Goal: Check status

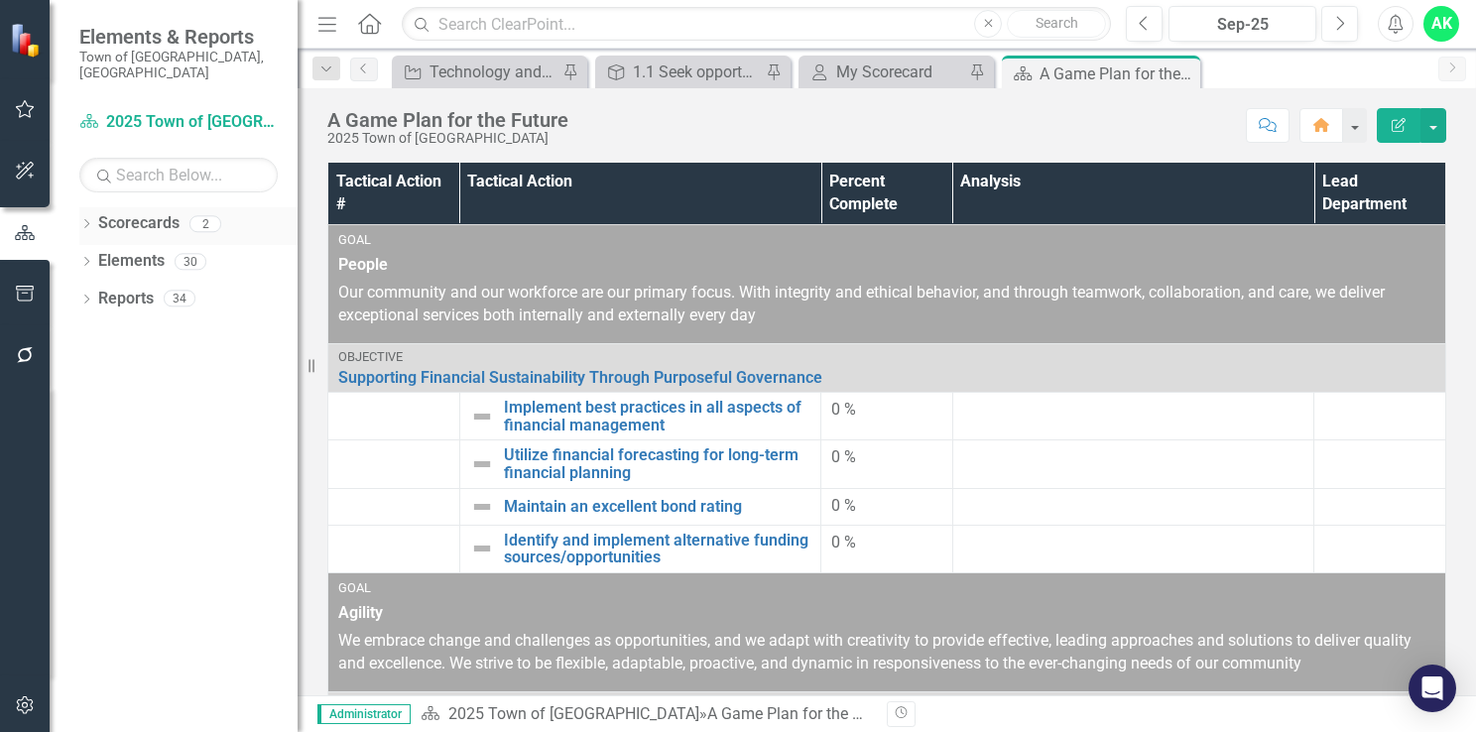
click at [88, 220] on icon "Dropdown" at bounding box center [86, 225] width 14 height 11
click at [117, 250] on link "2025 Town of [GEOGRAPHIC_DATA]" at bounding box center [203, 261] width 188 height 23
click at [101, 255] on icon "Dropdown" at bounding box center [96, 261] width 15 height 12
click at [178, 288] on link "Innovation and Technology Projects" at bounding box center [213, 299] width 169 height 23
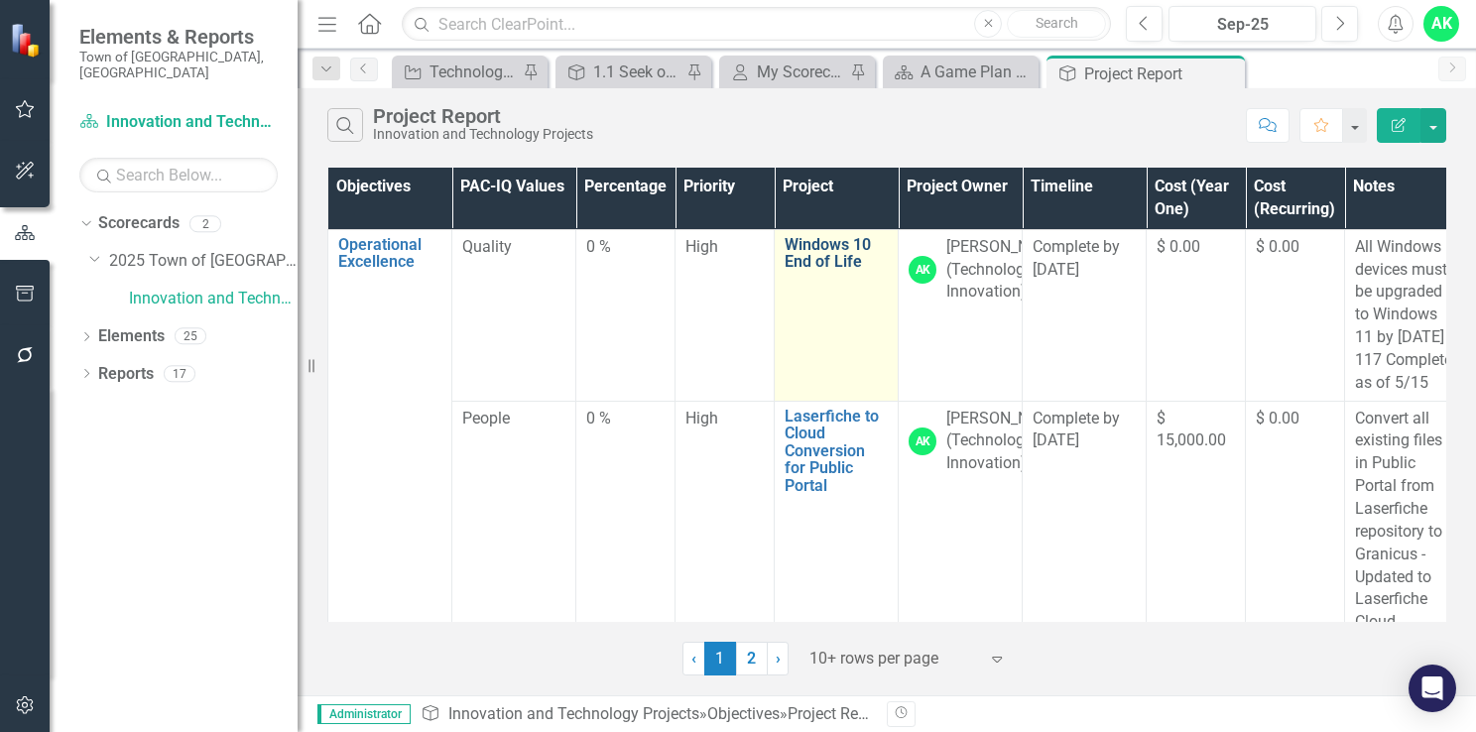
click at [819, 264] on link "Windows 10 End of Life" at bounding box center [835, 253] width 103 height 35
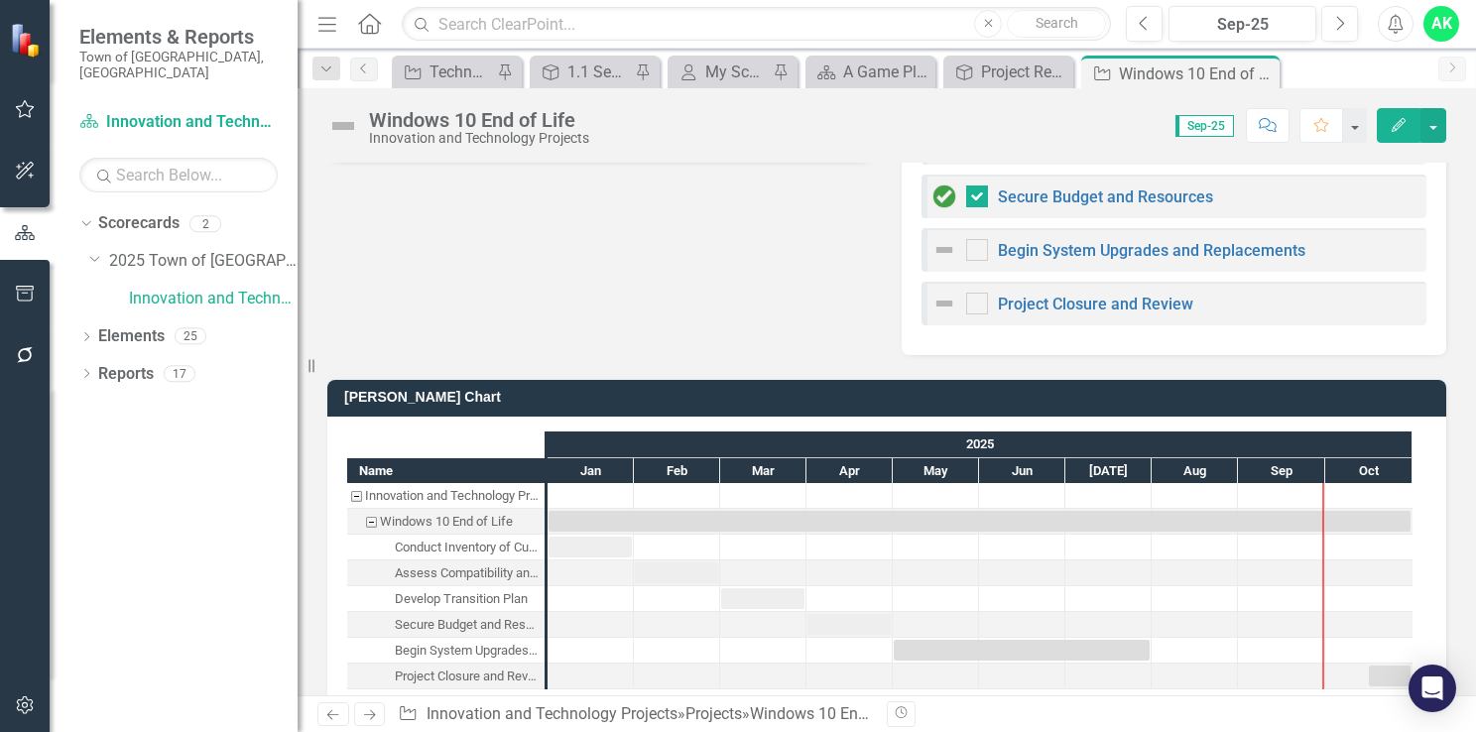
scroll to position [627, 0]
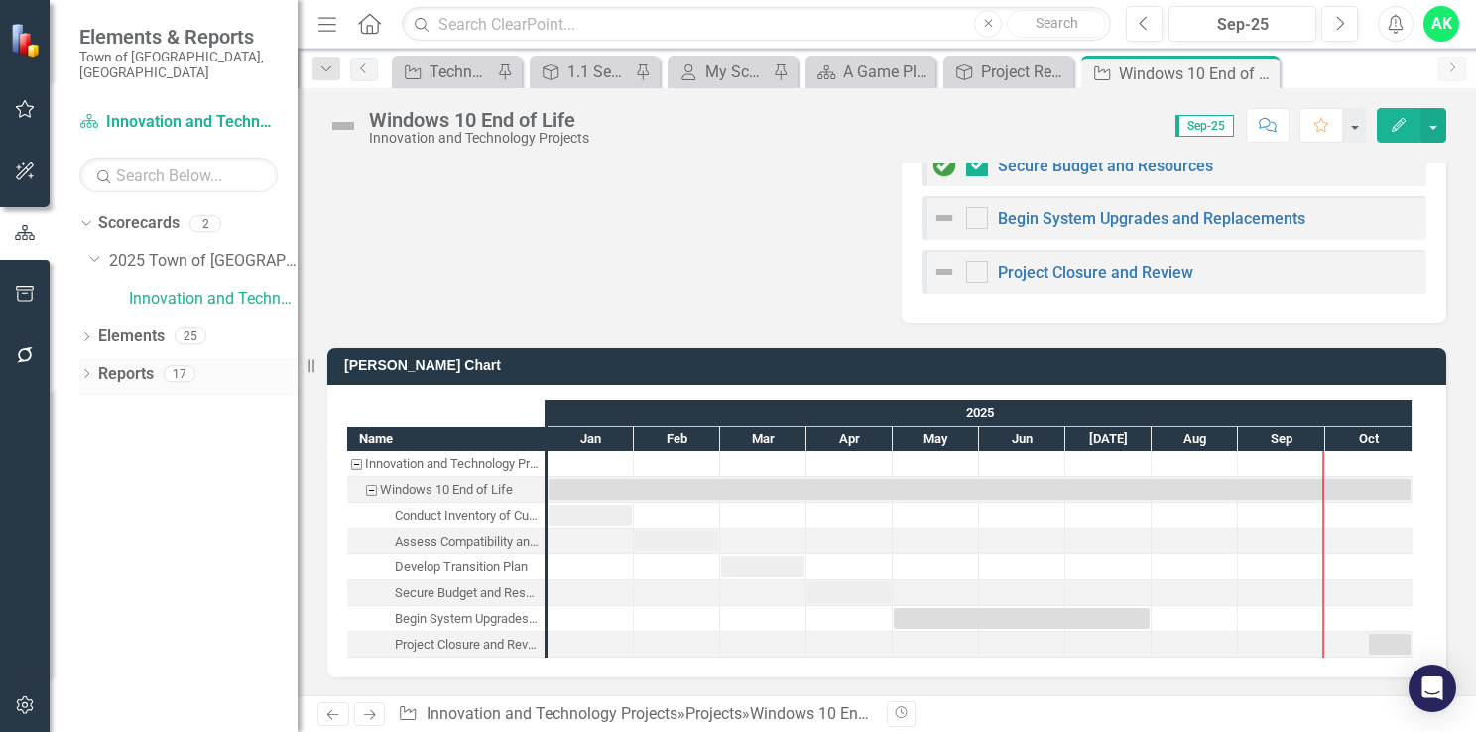
click at [91, 370] on icon "Dropdown" at bounding box center [86, 375] width 14 height 11
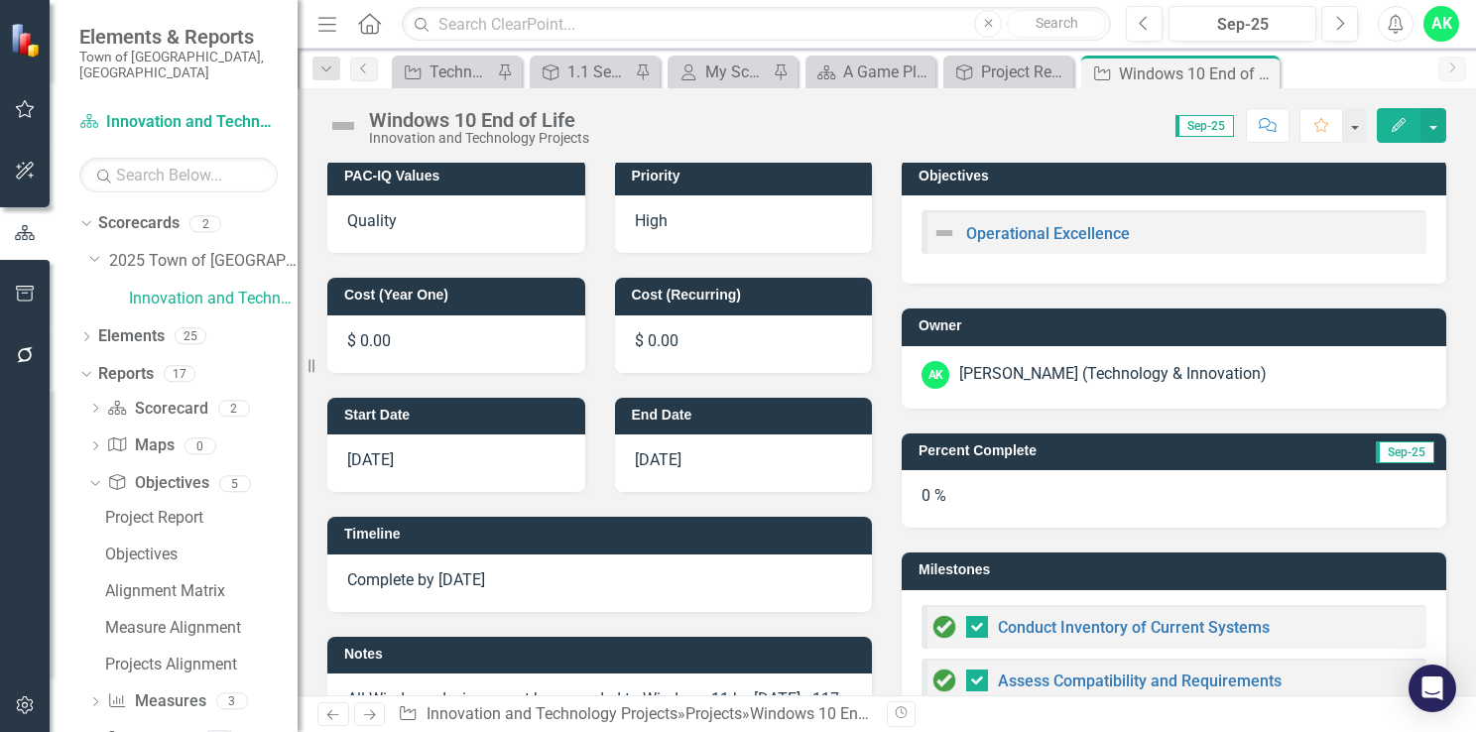
scroll to position [0, 0]
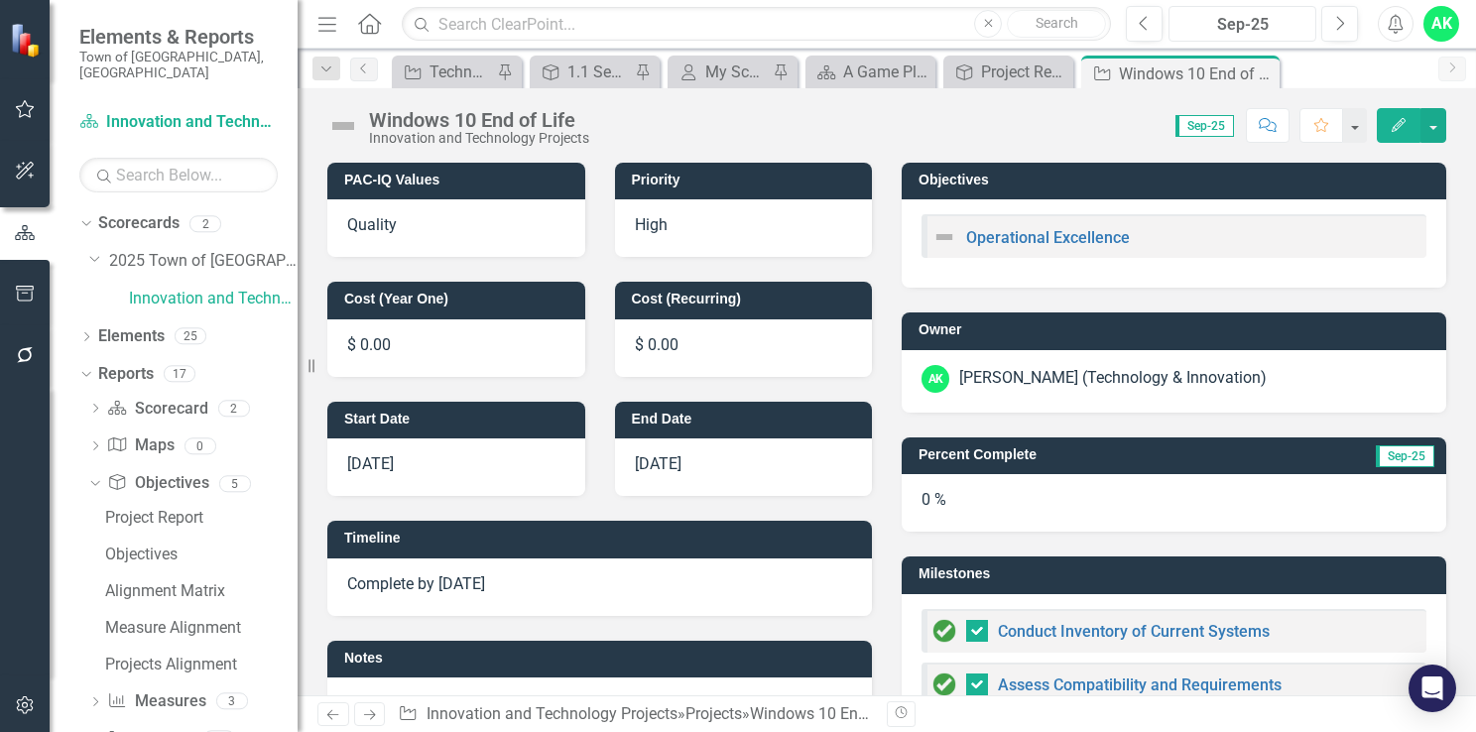
click at [1265, 30] on div "Sep-25" at bounding box center [1242, 25] width 134 height 24
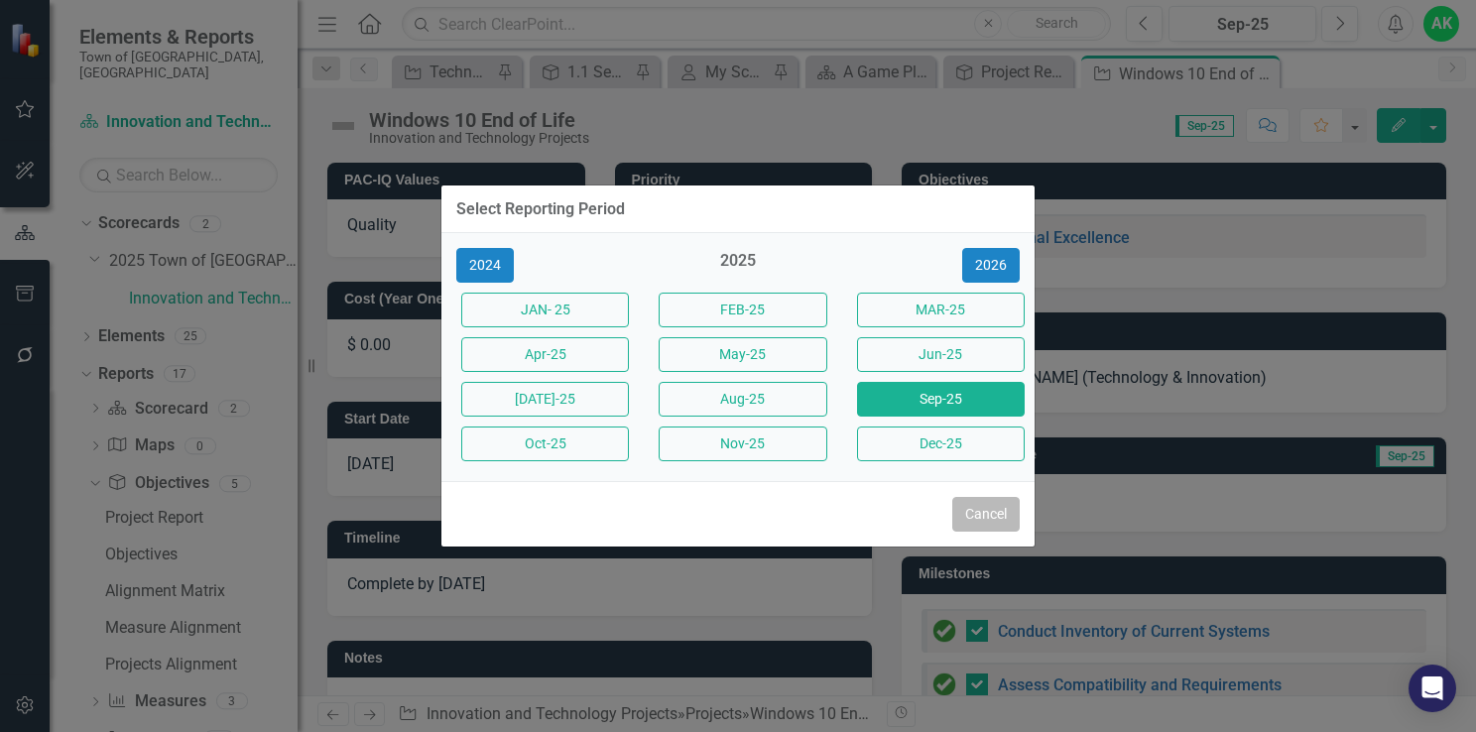
click at [980, 516] on button "Cancel" at bounding box center [985, 514] width 67 height 35
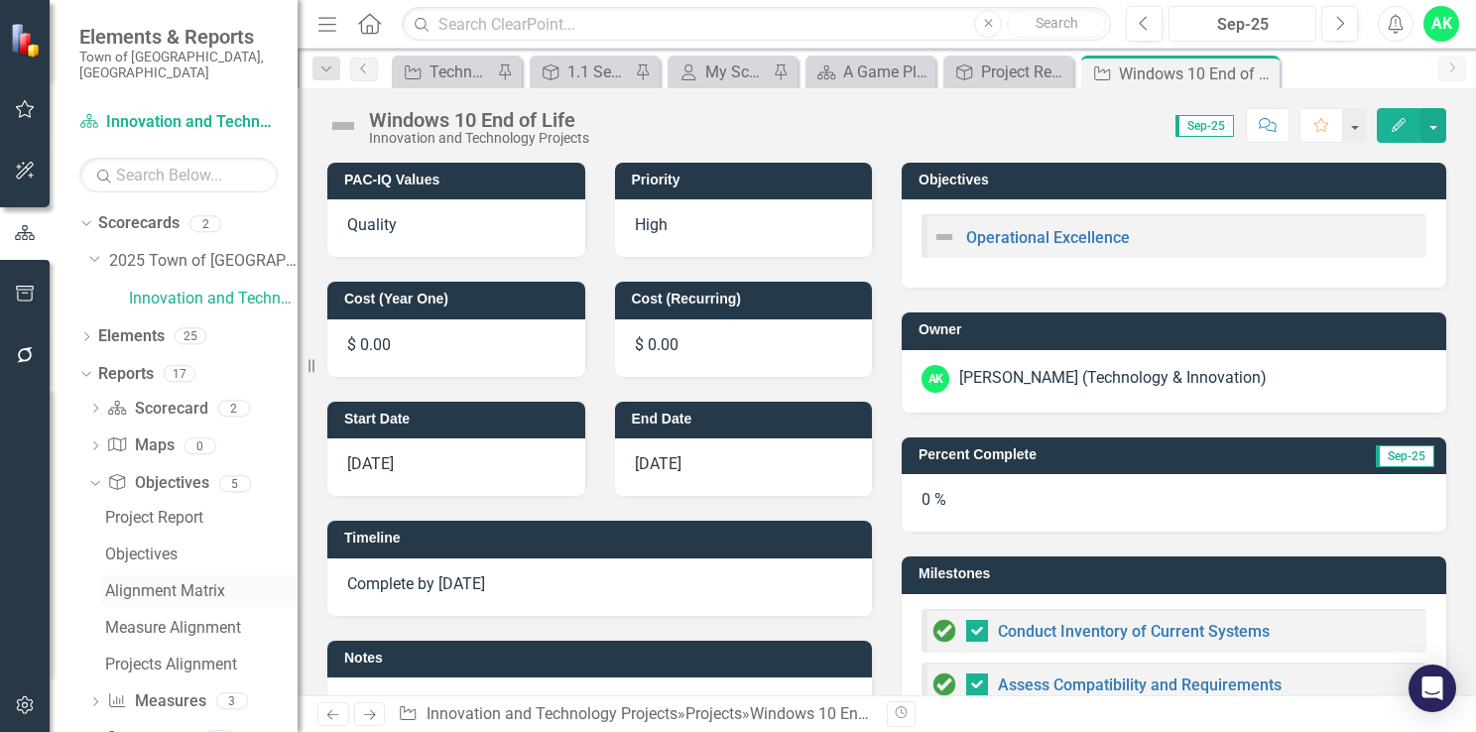
scroll to position [78, 0]
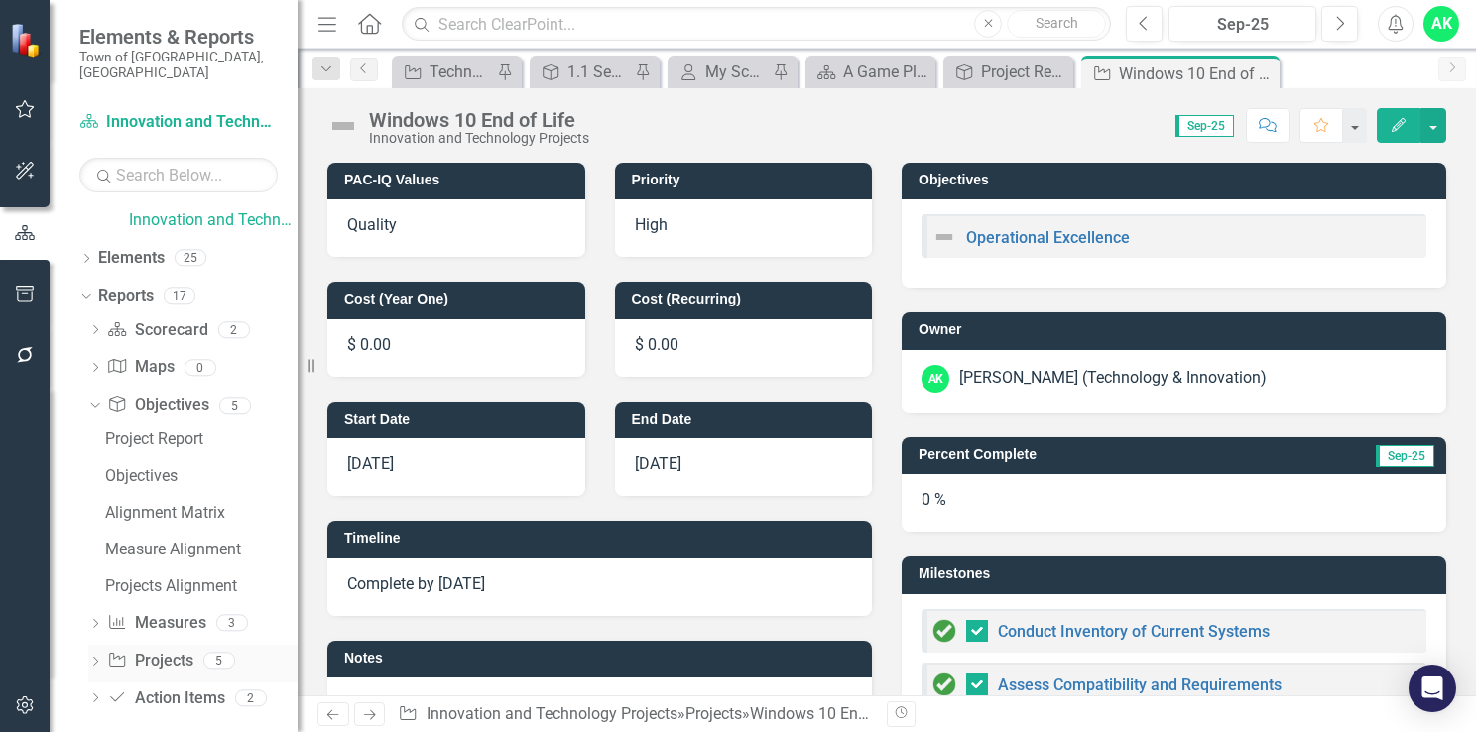
click at [103, 648] on div "Dropdown Projects Projects 5" at bounding box center [192, 664] width 209 height 38
click at [147, 650] on link "Projects Projects" at bounding box center [149, 661] width 85 height 23
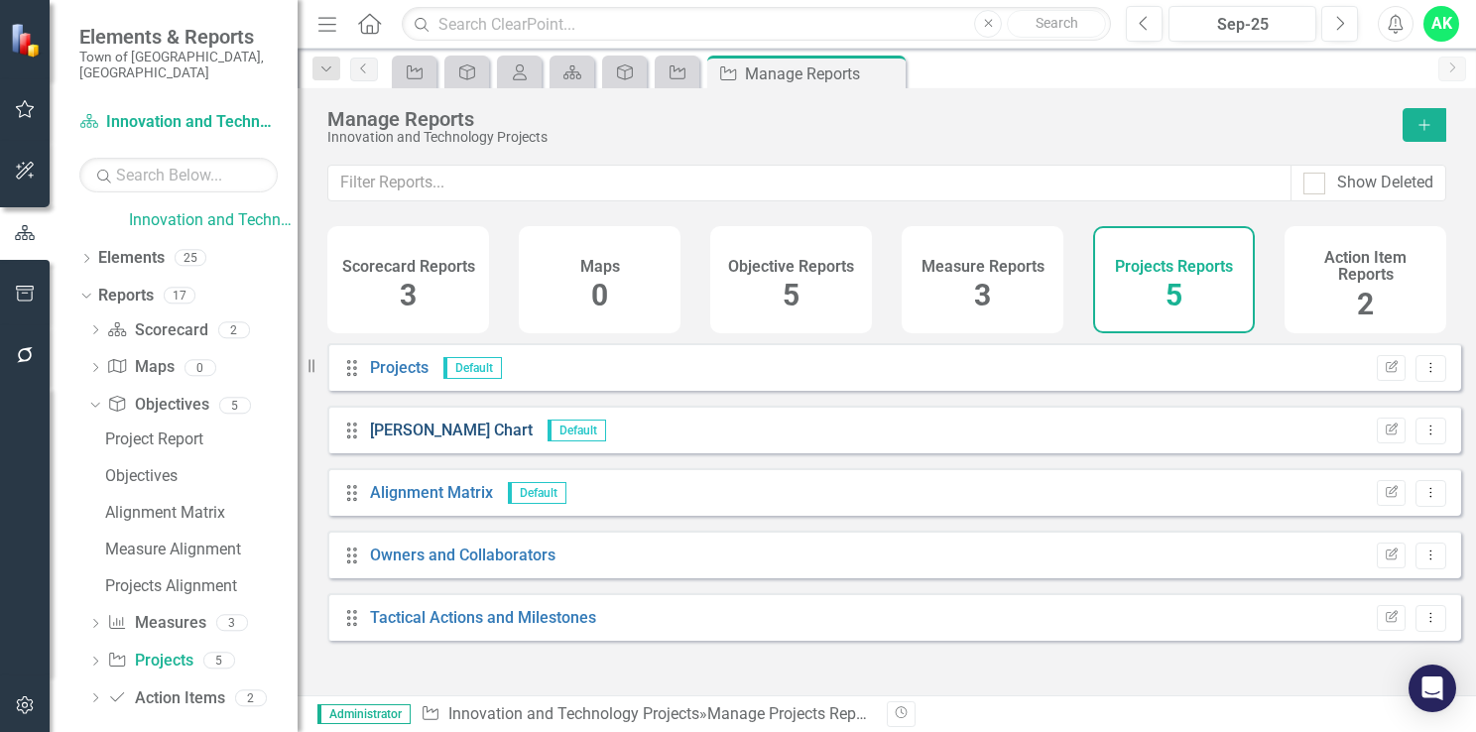
click at [407, 439] on link "[PERSON_NAME] Chart" at bounding box center [451, 429] width 163 height 19
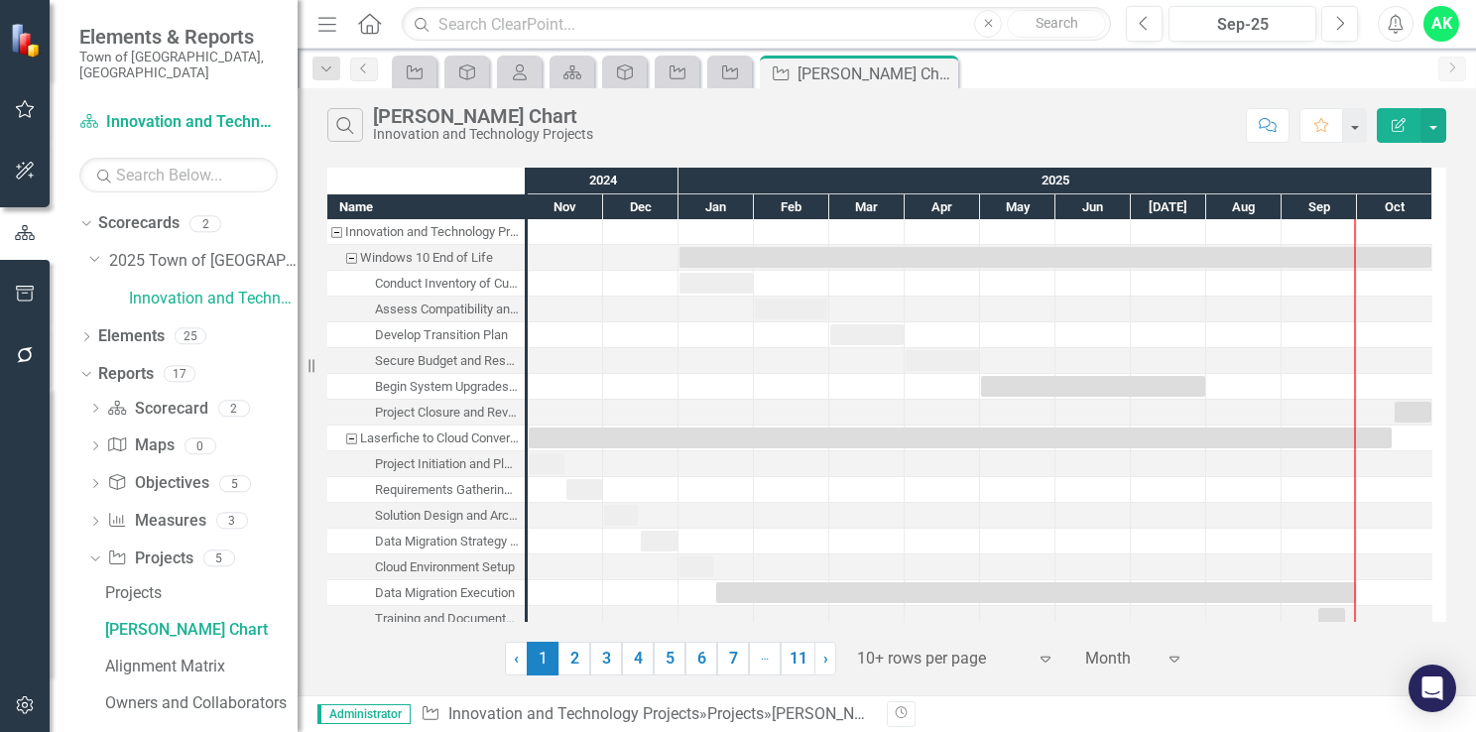
click at [345, 256] on div "Windows 10 End of Life" at bounding box center [351, 258] width 18 height 26
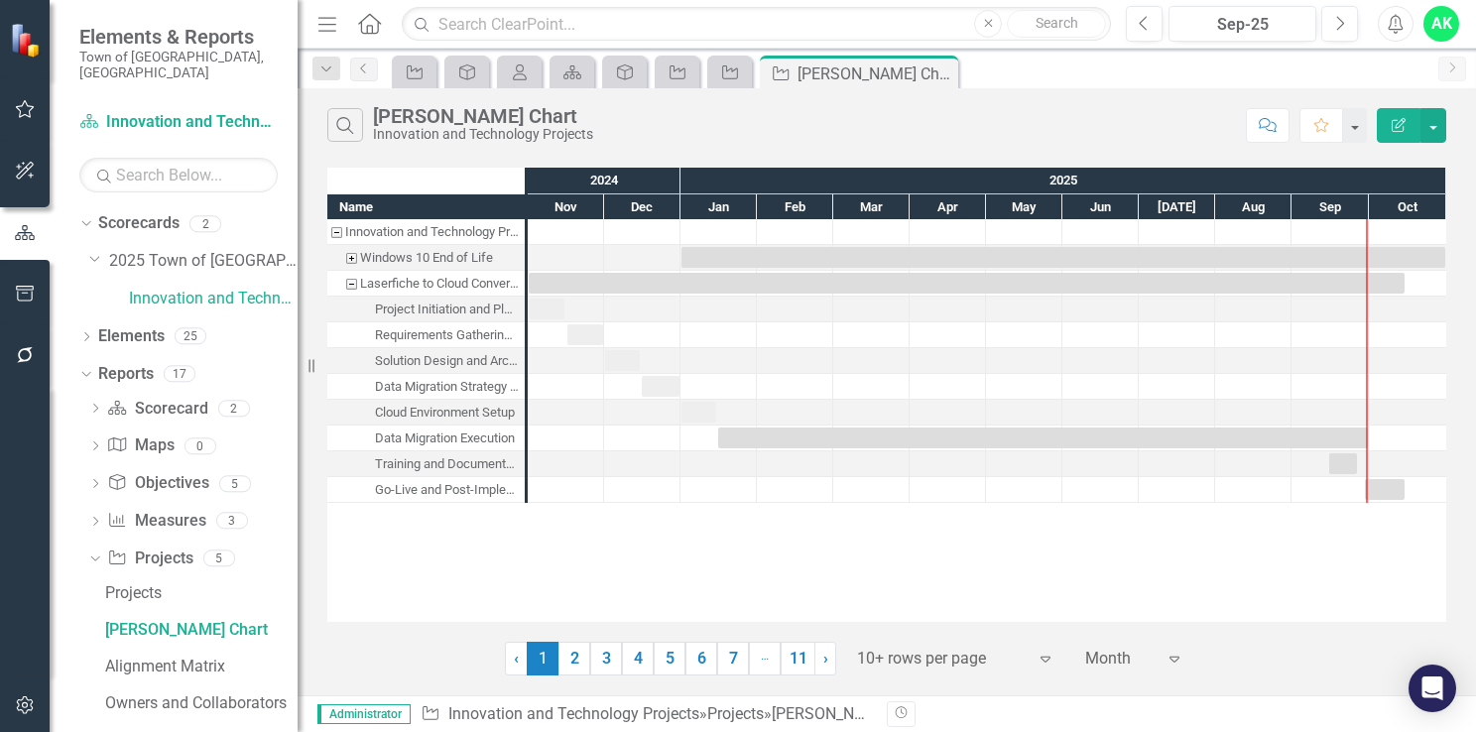
click at [348, 282] on div "Laserfiche to Cloud Conversion for Public Portal" at bounding box center [351, 284] width 18 height 26
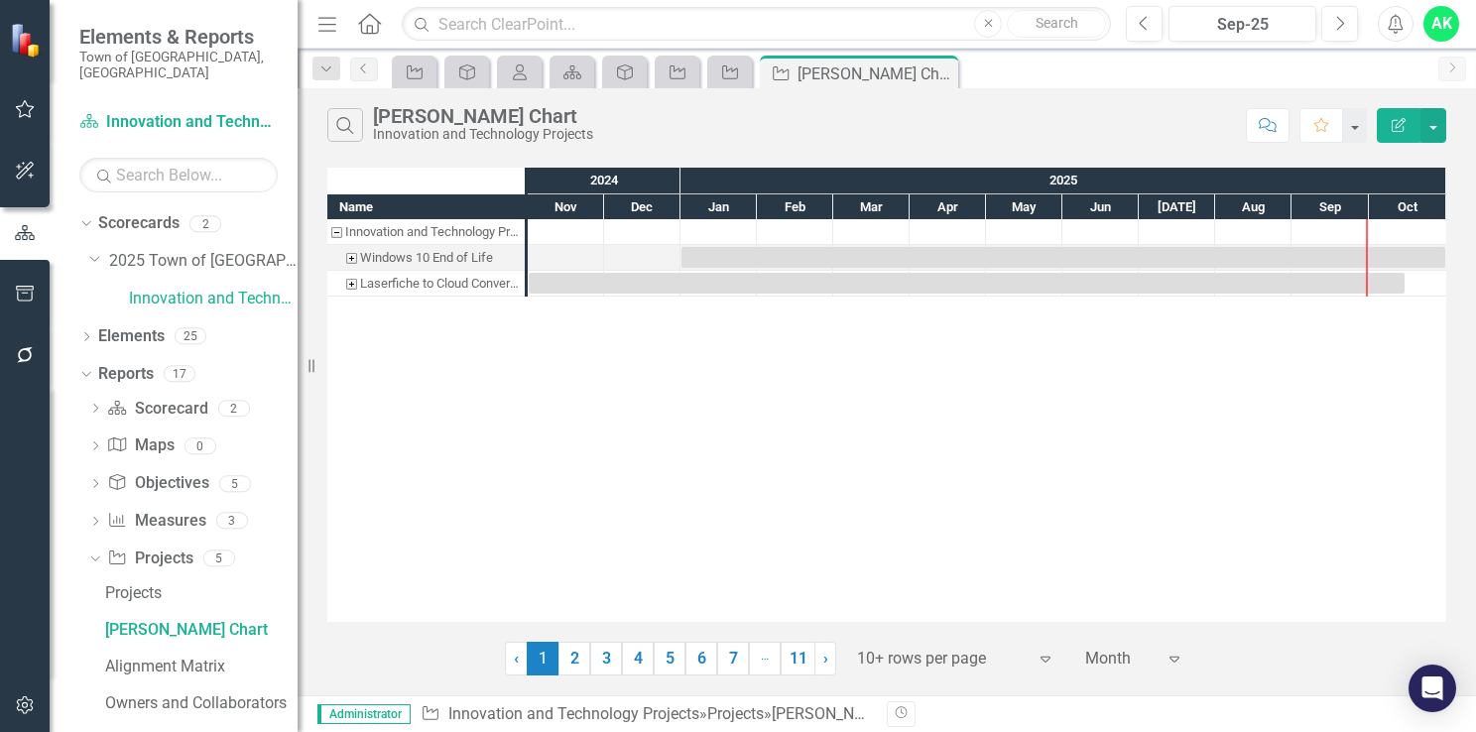
click at [354, 260] on div "Windows 10 End of Life" at bounding box center [351, 258] width 18 height 26
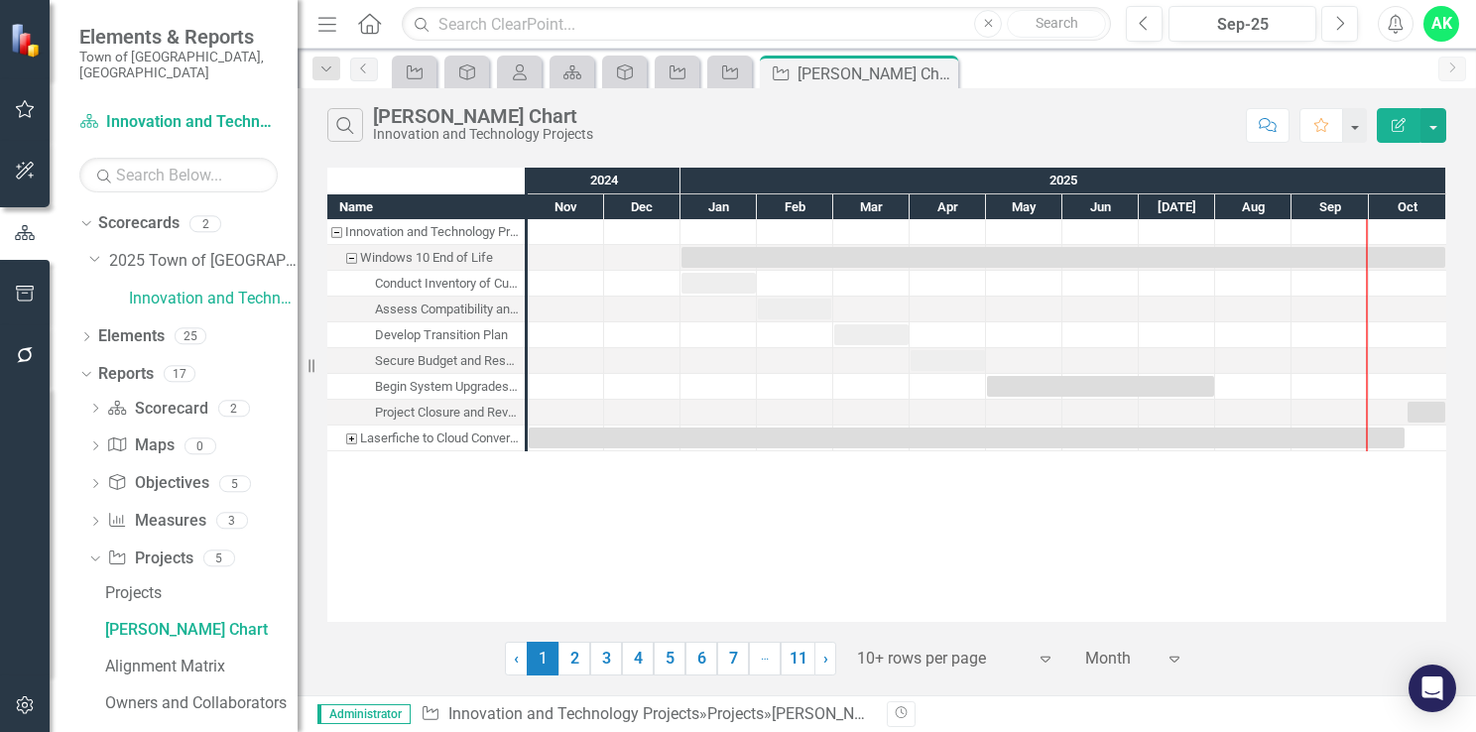
click at [351, 254] on div "Windows 10 End of Life" at bounding box center [351, 258] width 18 height 26
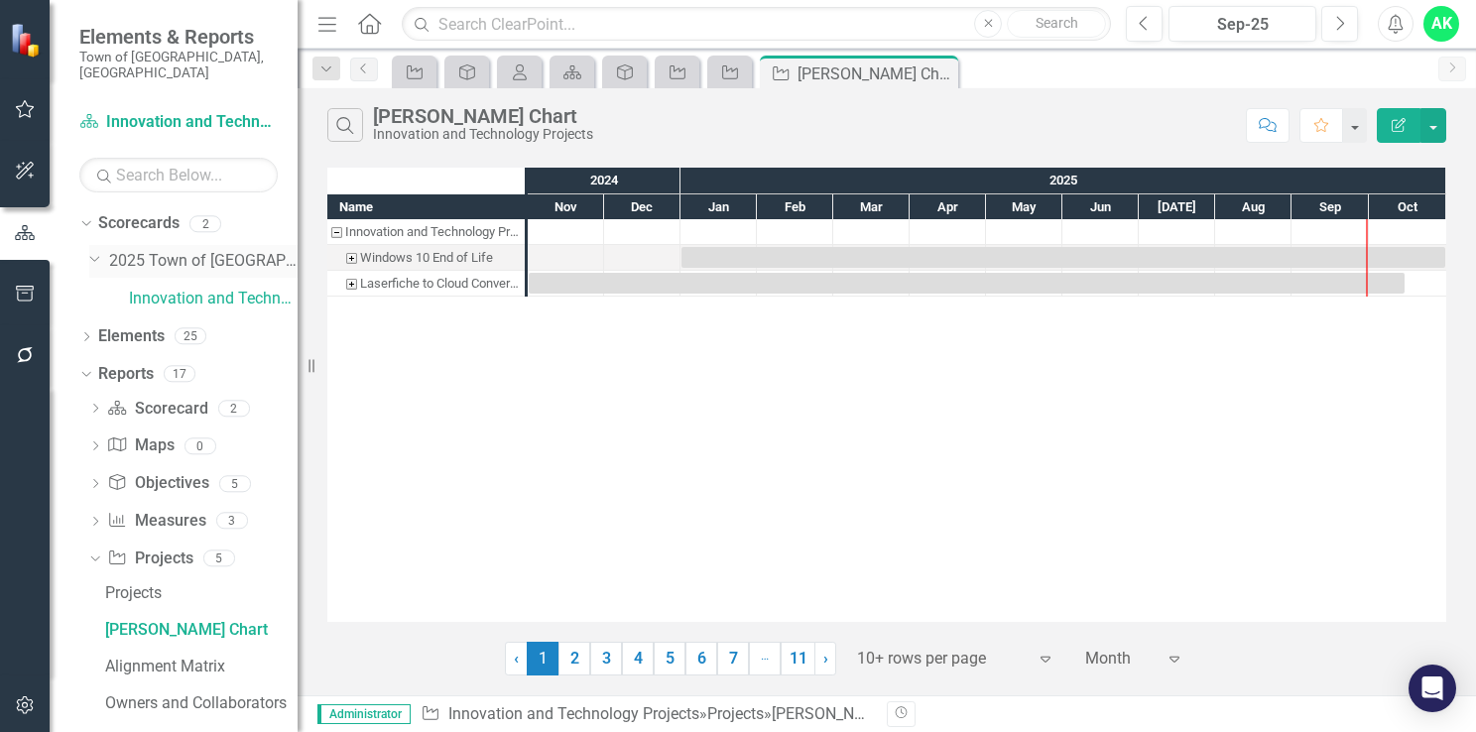
click at [160, 252] on link "2025 Town of [GEOGRAPHIC_DATA]" at bounding box center [203, 261] width 188 height 23
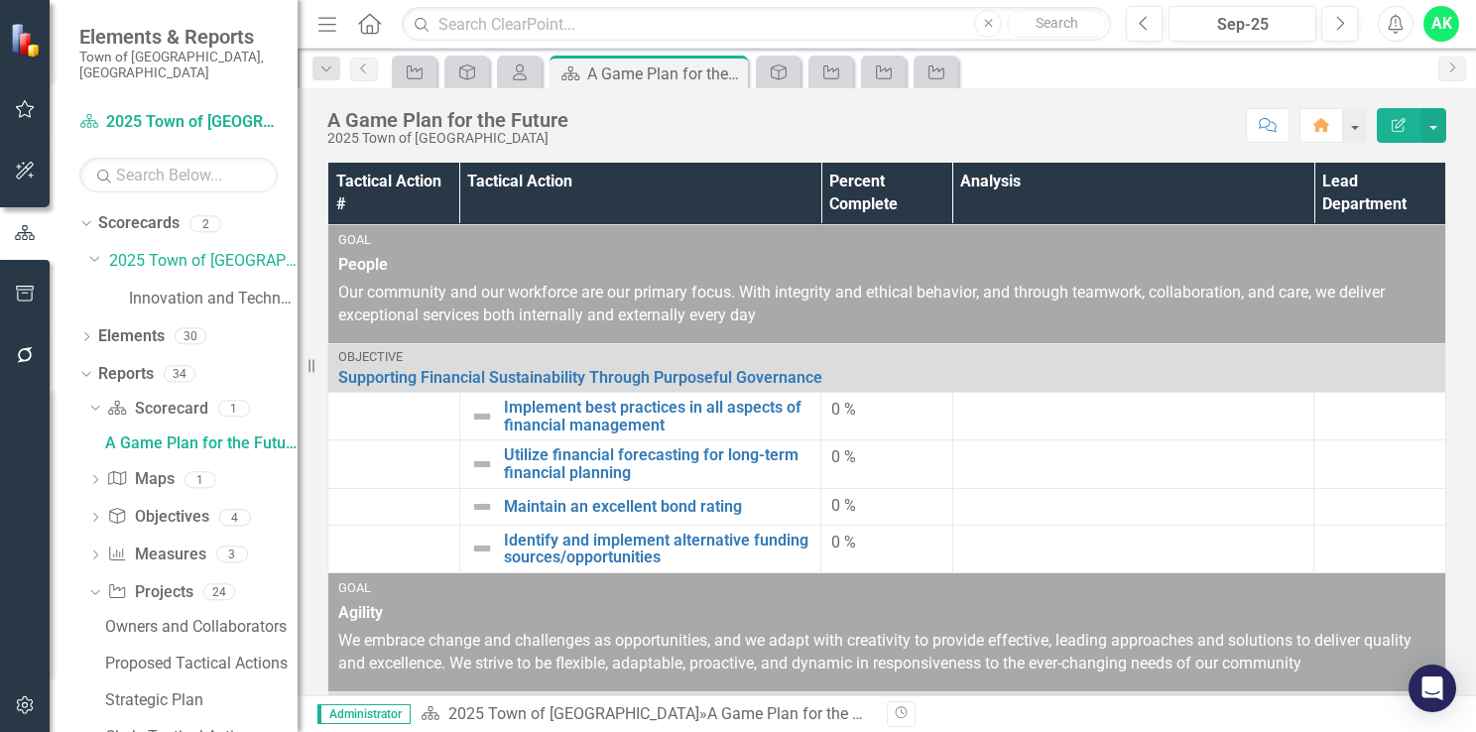
click at [1073, 52] on div "Dropdown Search Projects Technology and Innovation - Tactical Actions Pin Objec…" at bounding box center [886, 69] width 1178 height 40
click at [187, 295] on div "Innovation and Technology Projects" at bounding box center [213, 299] width 169 height 33
click at [190, 288] on link "Innovation and Technology Projects" at bounding box center [213, 299] width 169 height 23
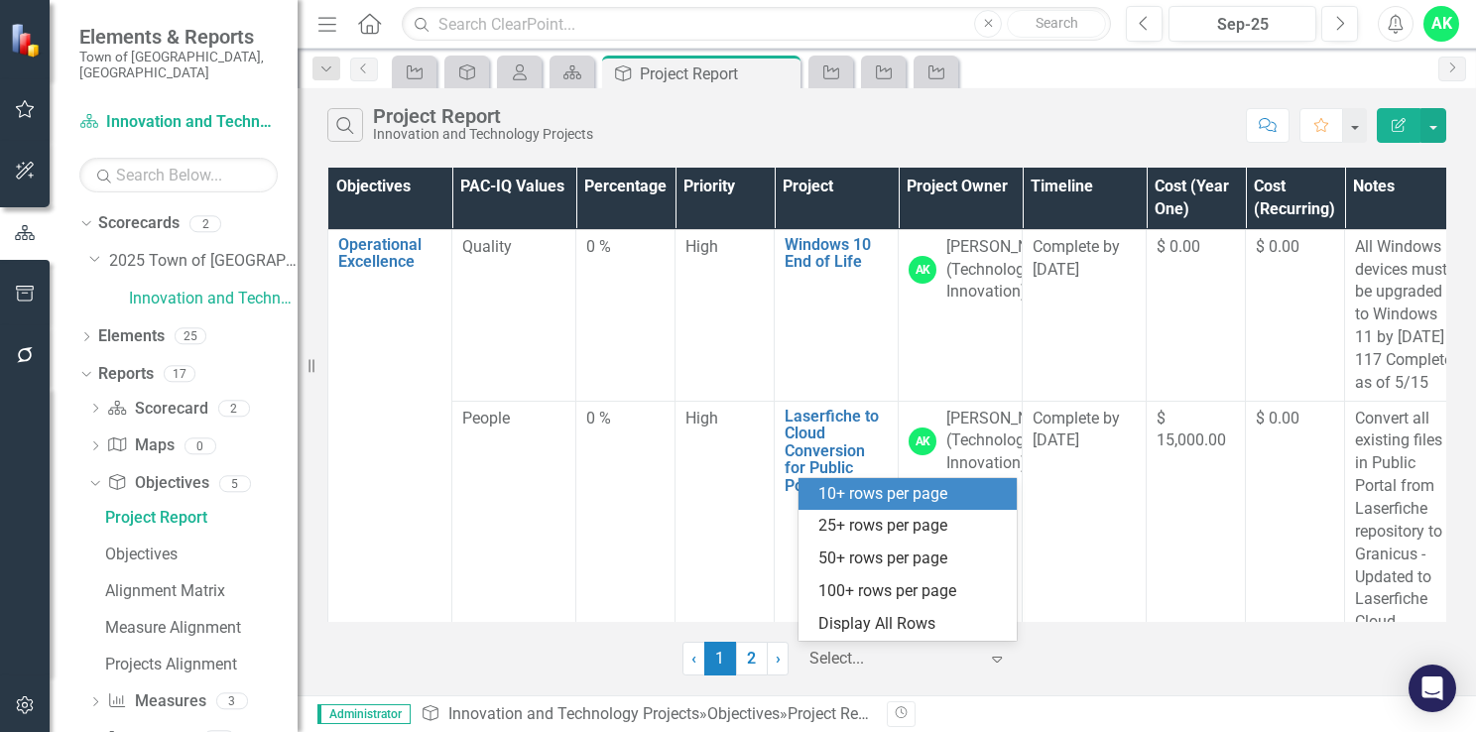
click at [991, 659] on icon "Expand" at bounding box center [997, 659] width 20 height 16
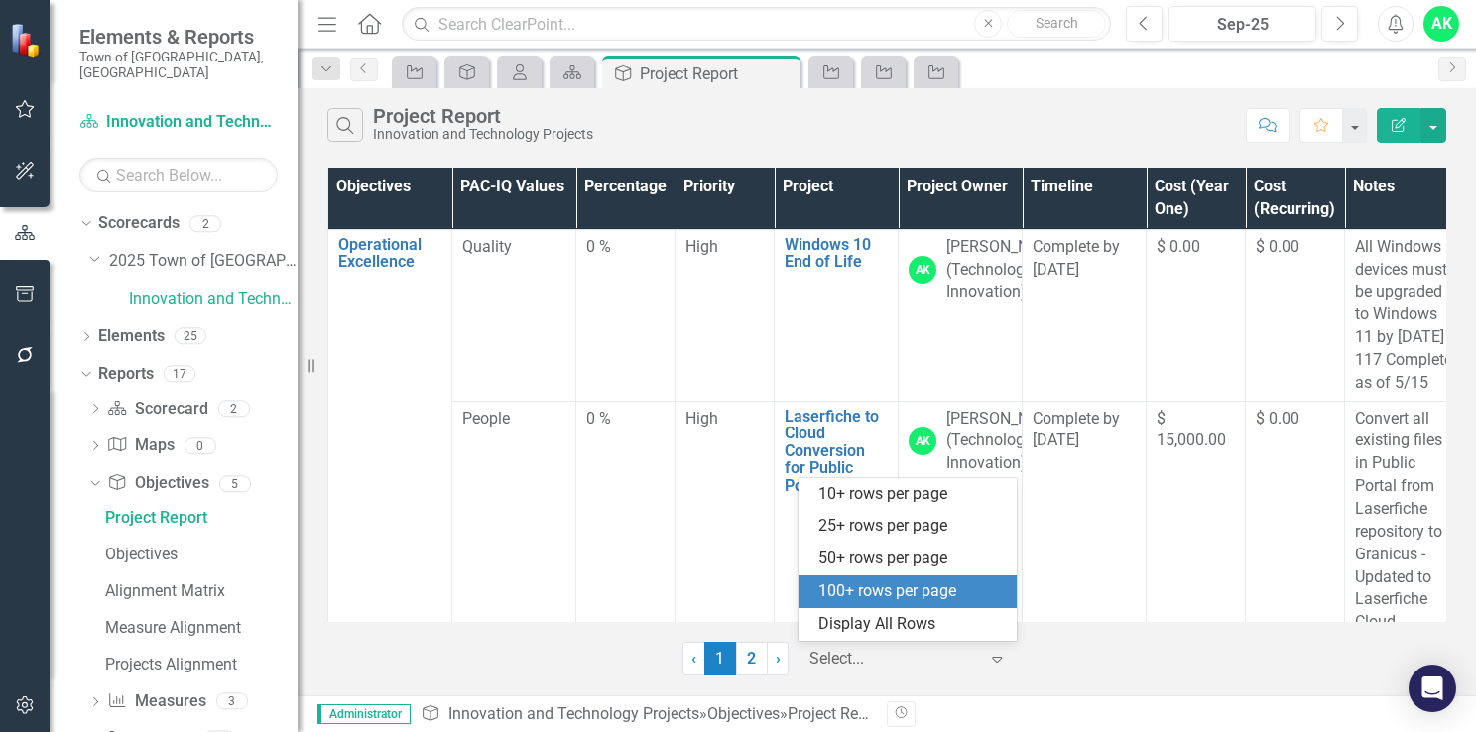
click at [914, 599] on div "100+ rows per page" at bounding box center [911, 591] width 186 height 23
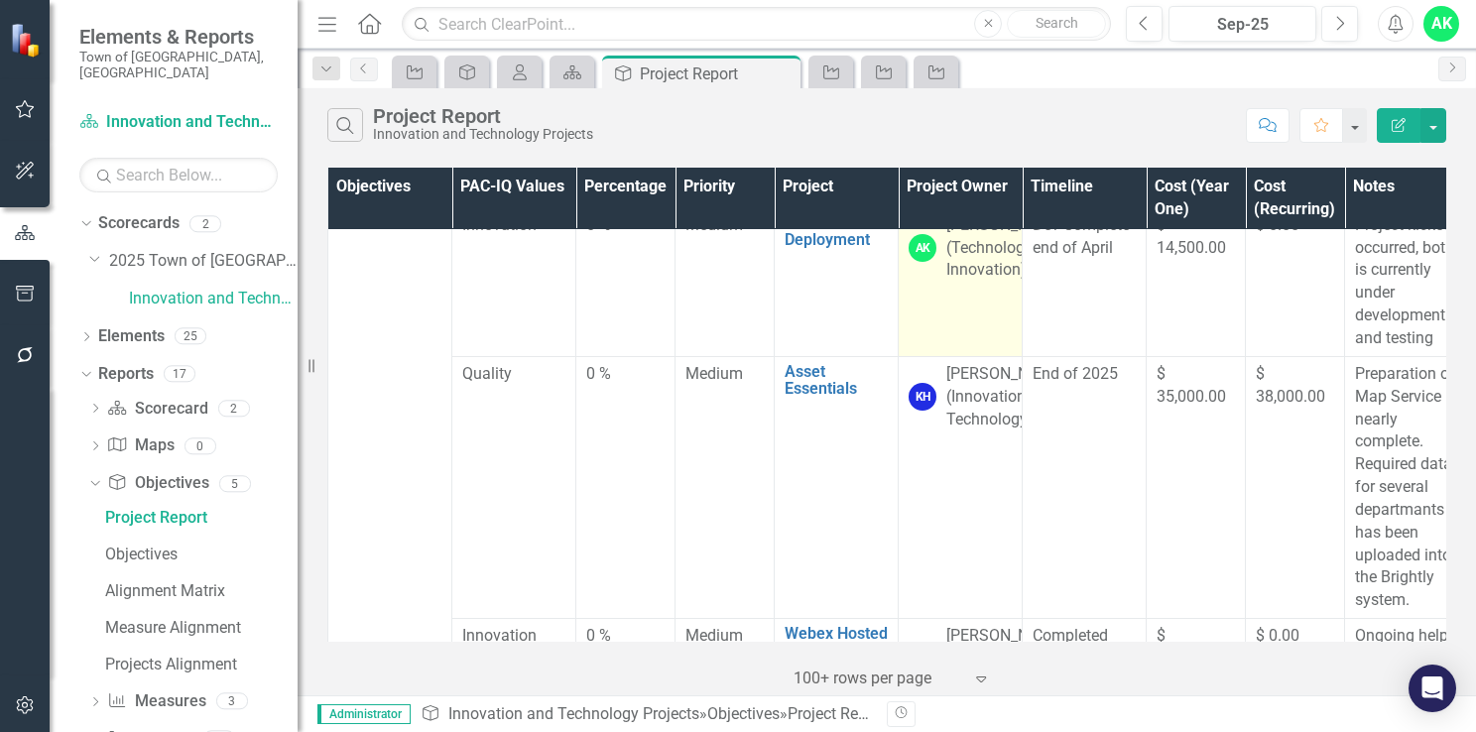
scroll to position [1388, 0]
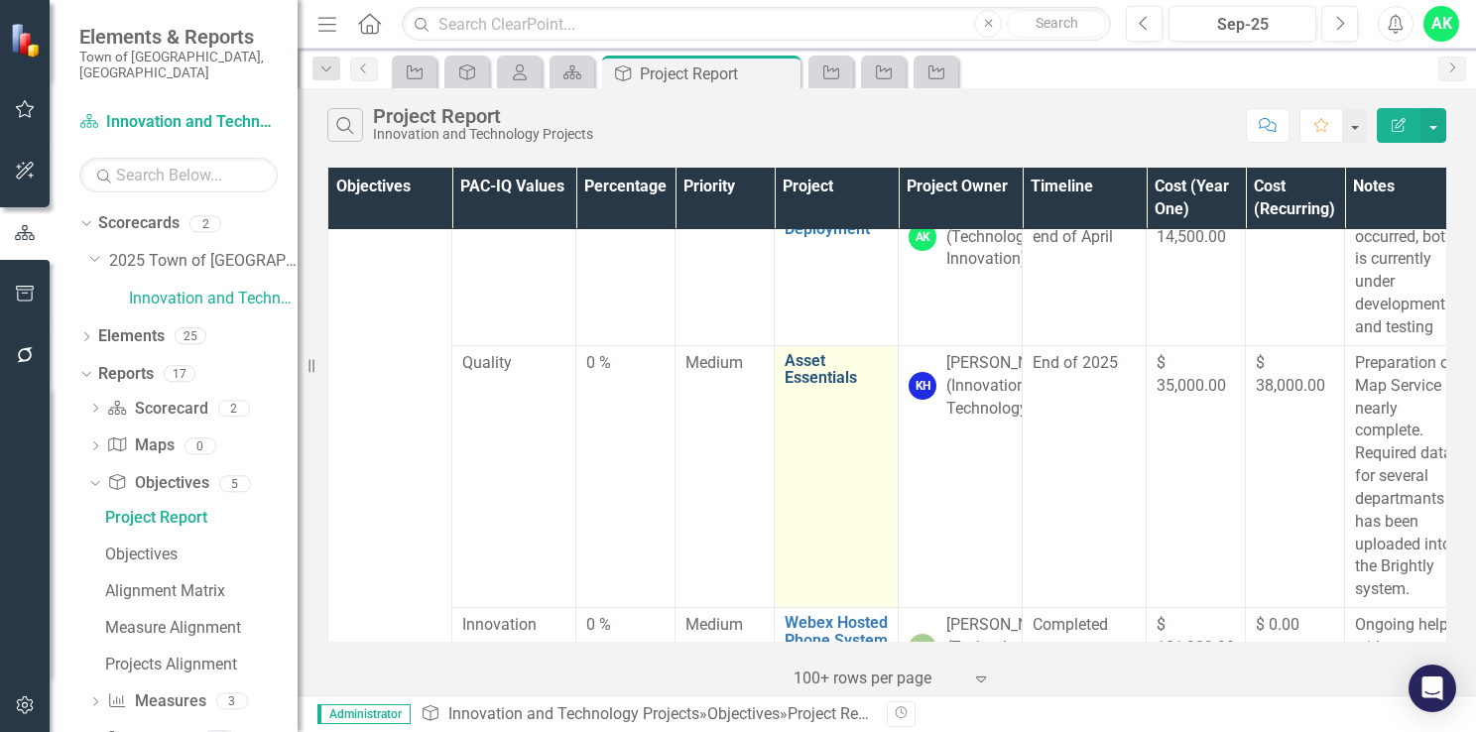
click at [830, 387] on link "Asset Essentials" at bounding box center [835, 369] width 103 height 35
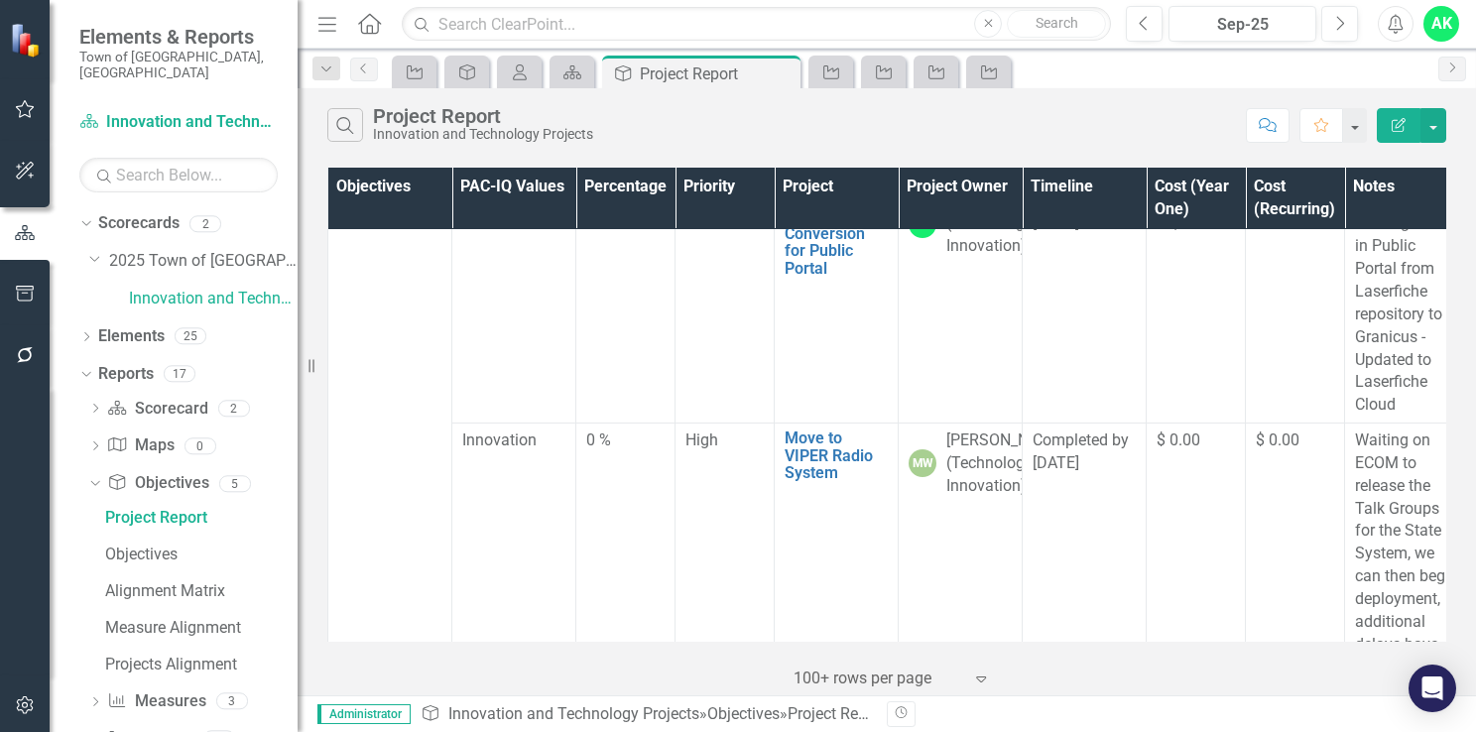
scroll to position [99, 0]
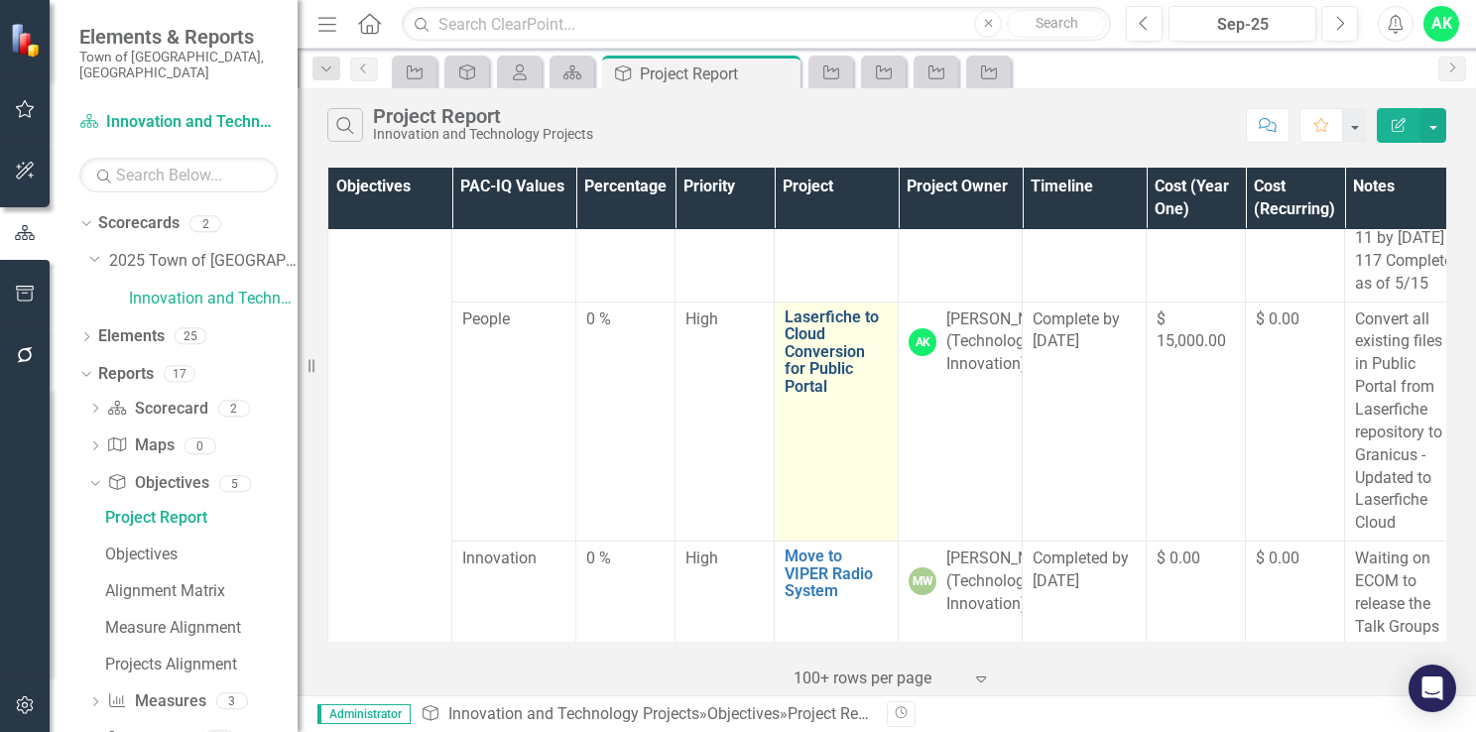
click at [818, 386] on link "Laserfiche to Cloud Conversion for Public Portal" at bounding box center [835, 351] width 103 height 87
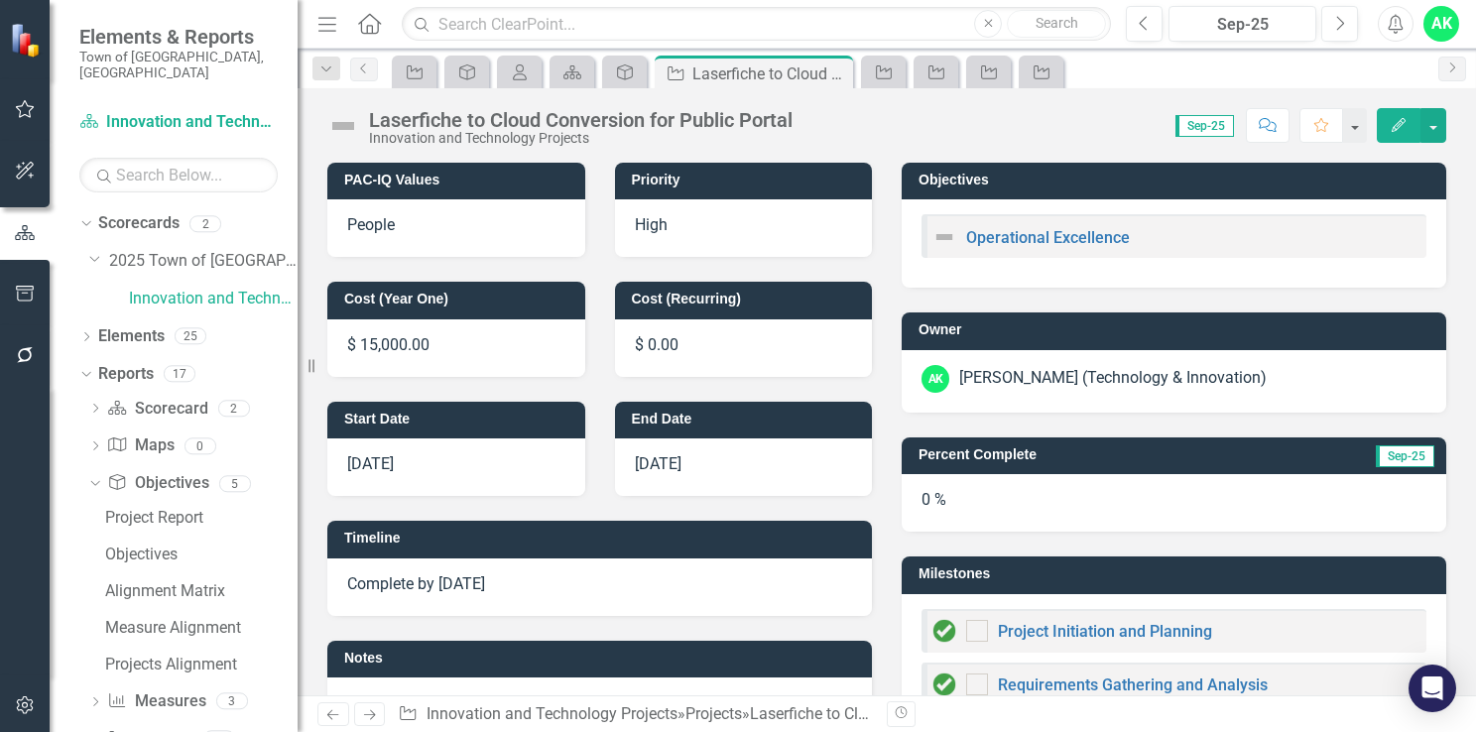
checkbox input "true"
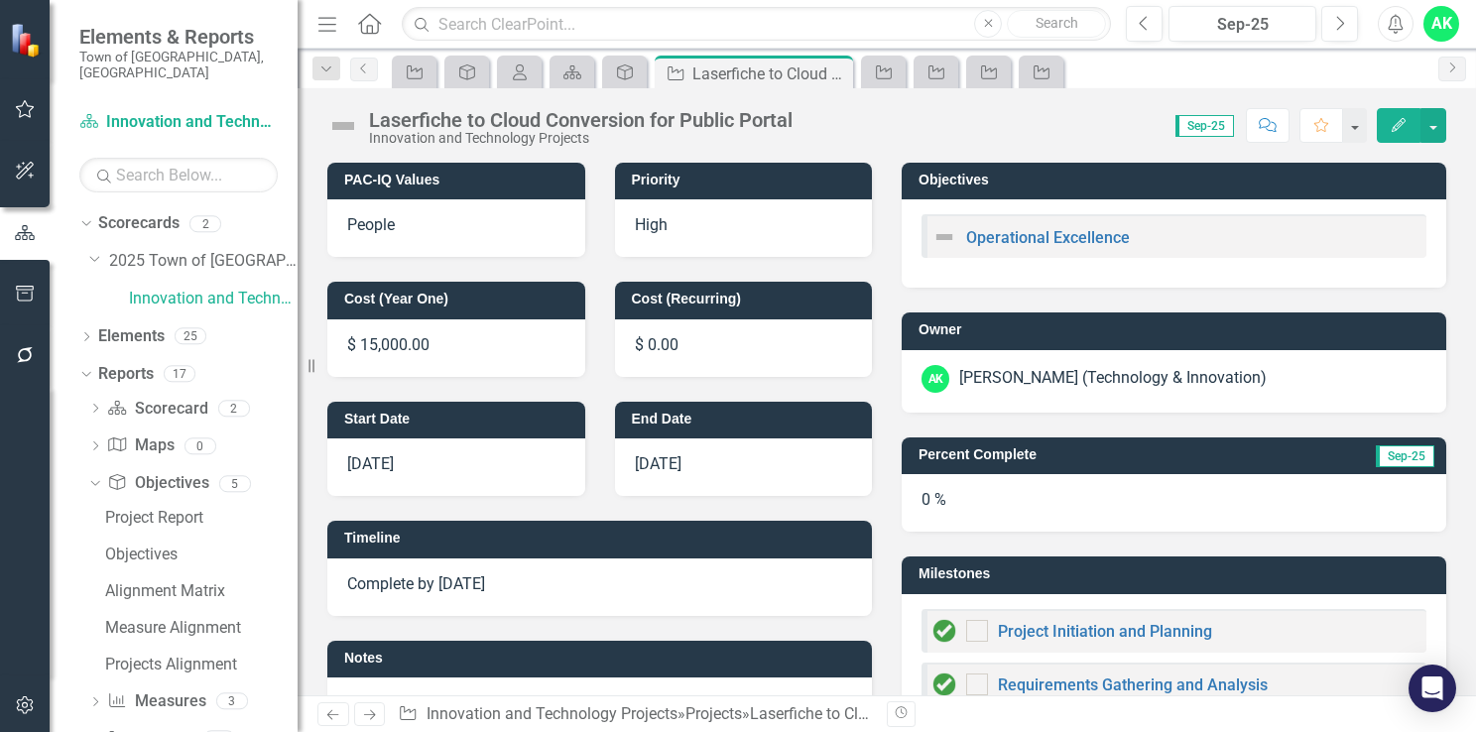
checkbox input "true"
